Goal: Information Seeking & Learning: Learn about a topic

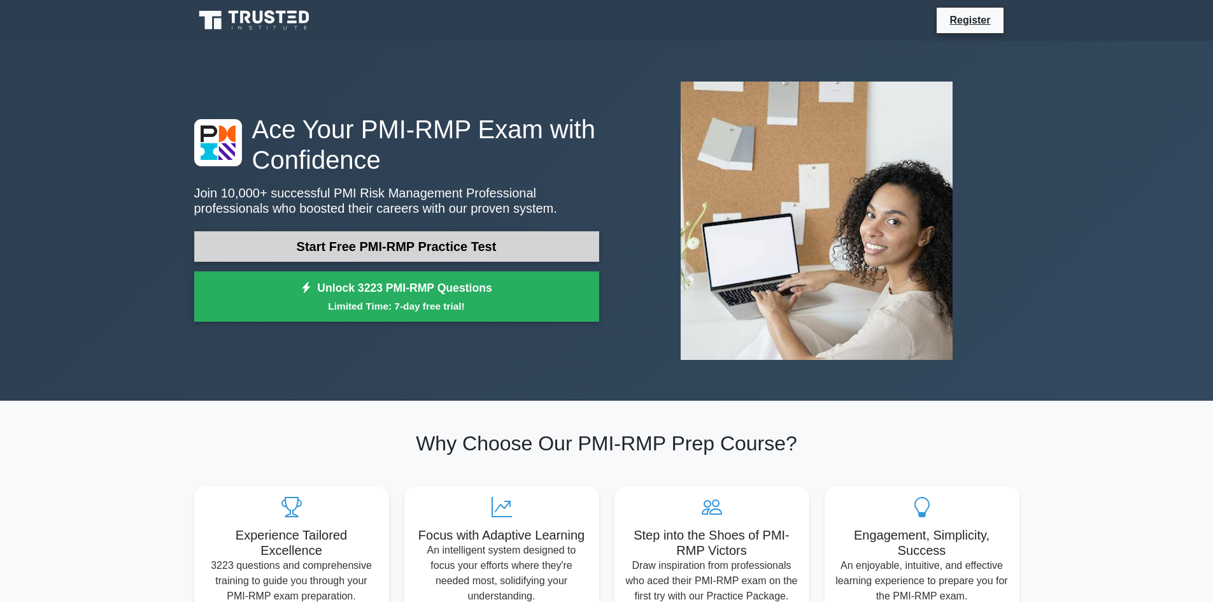
click at [368, 242] on link "Start Free PMI-RMP Practice Test" at bounding box center [396, 246] width 405 height 31
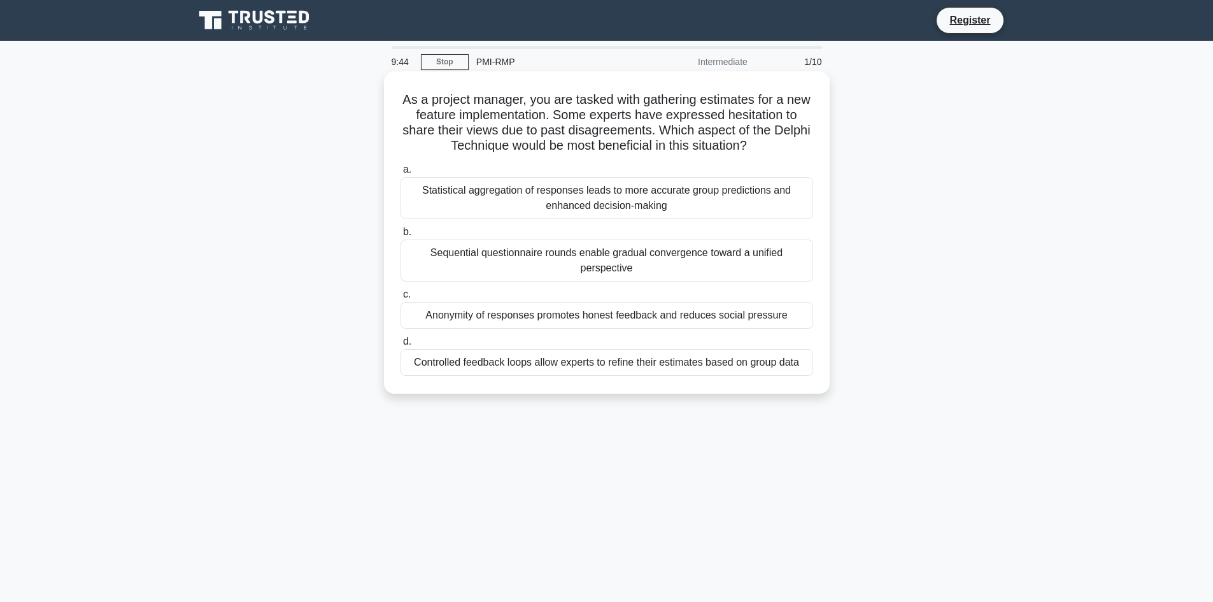
drag, startPoint x: 415, startPoint y: 99, endPoint x: 801, endPoint y: 146, distance: 388.5
click at [801, 146] on h5 "As a project manager, you are tasked with gathering estimates for a new feature…" at bounding box center [606, 123] width 415 height 62
copy h5 "As a project manager, you are tasked with gathering estimates for a new feature…"
click at [460, 172] on label "a. Statistical aggregation of responses leads to more accurate group prediction…" at bounding box center [606, 190] width 412 height 57
click at [400, 172] on input "a. Statistical aggregation of responses leads to more accurate group prediction…" at bounding box center [400, 169] width 0 height 8
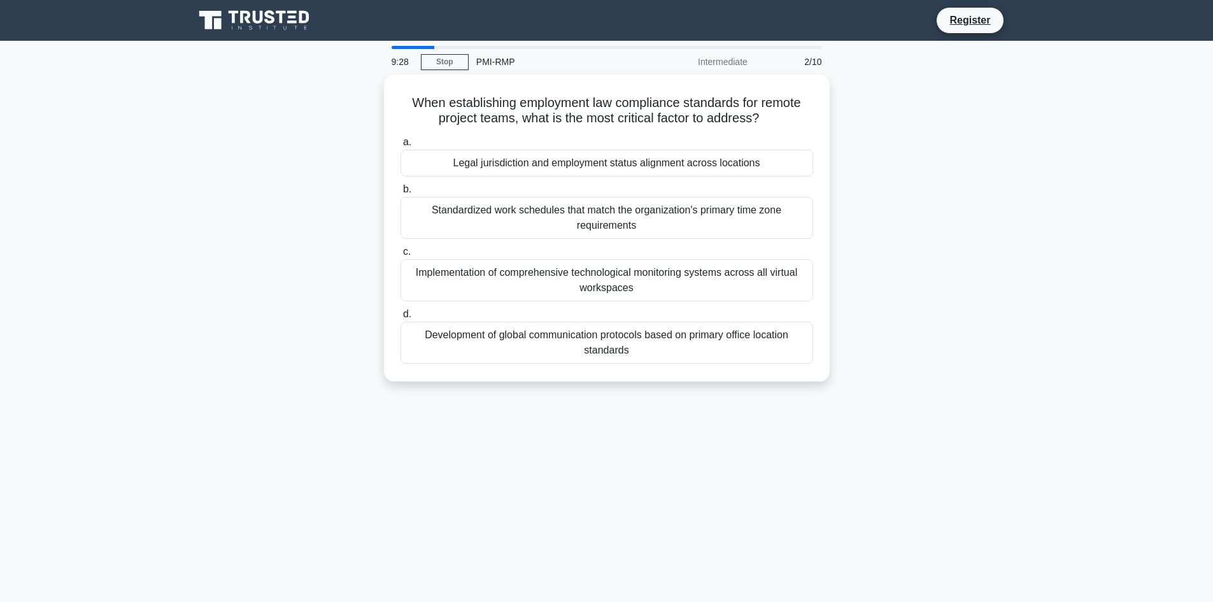
drag, startPoint x: 411, startPoint y: 97, endPoint x: 973, endPoint y: 339, distance: 611.9
click at [973, 339] on div "When establishing employment law compliance standards for remote project teams,…" at bounding box center [607, 235] width 840 height 322
